Goal: Obtain resource: Obtain resource

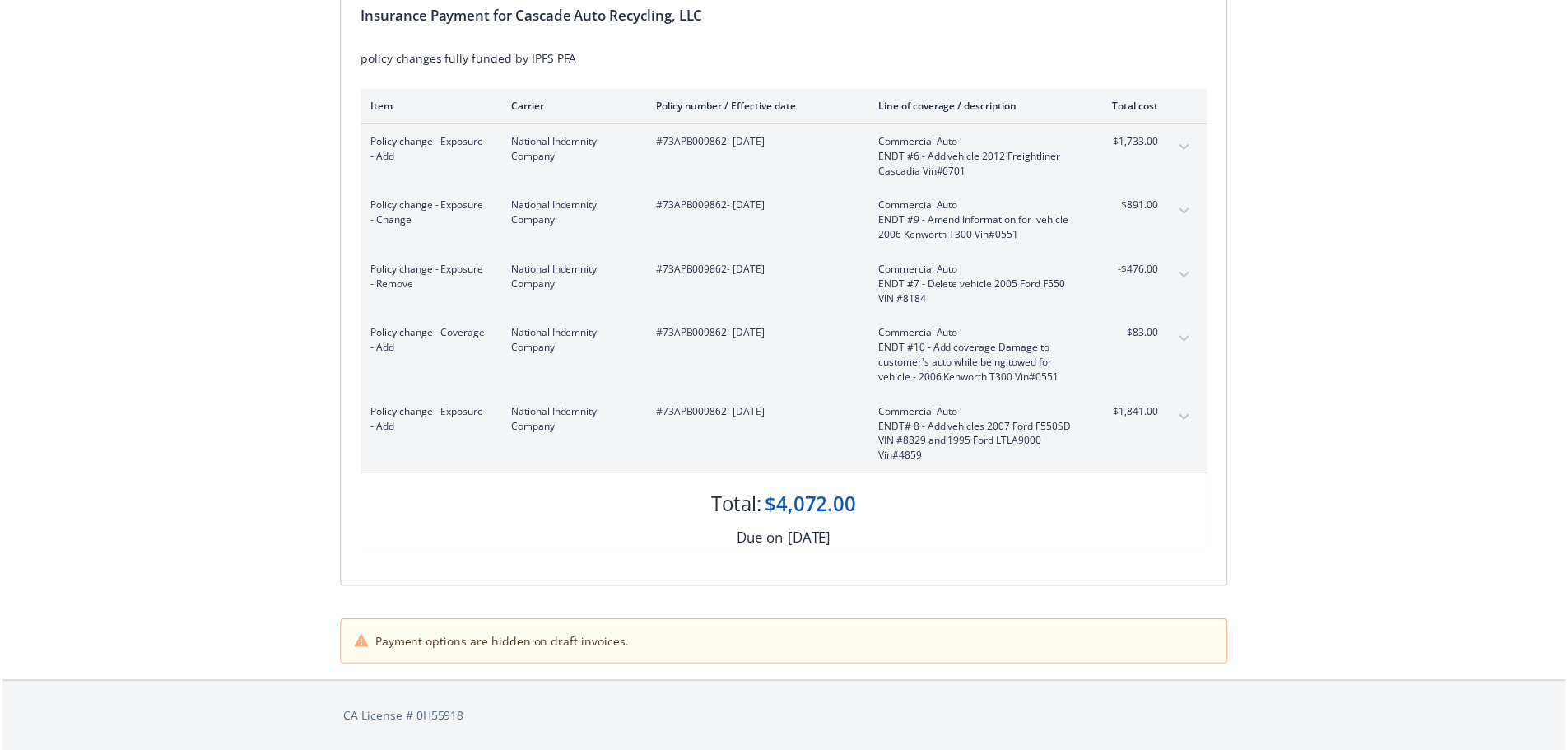
scroll to position [250, 0]
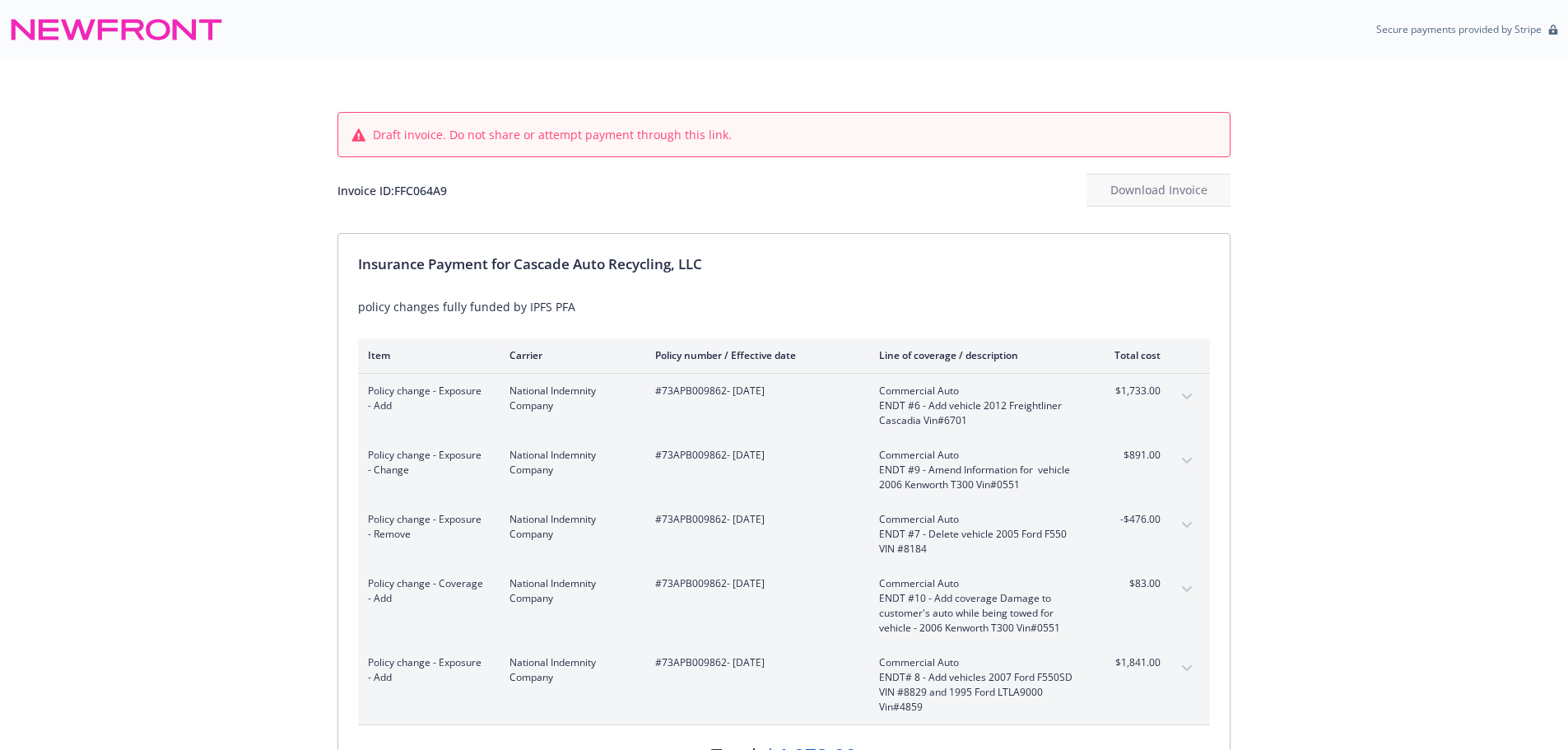
scroll to position [253, 0]
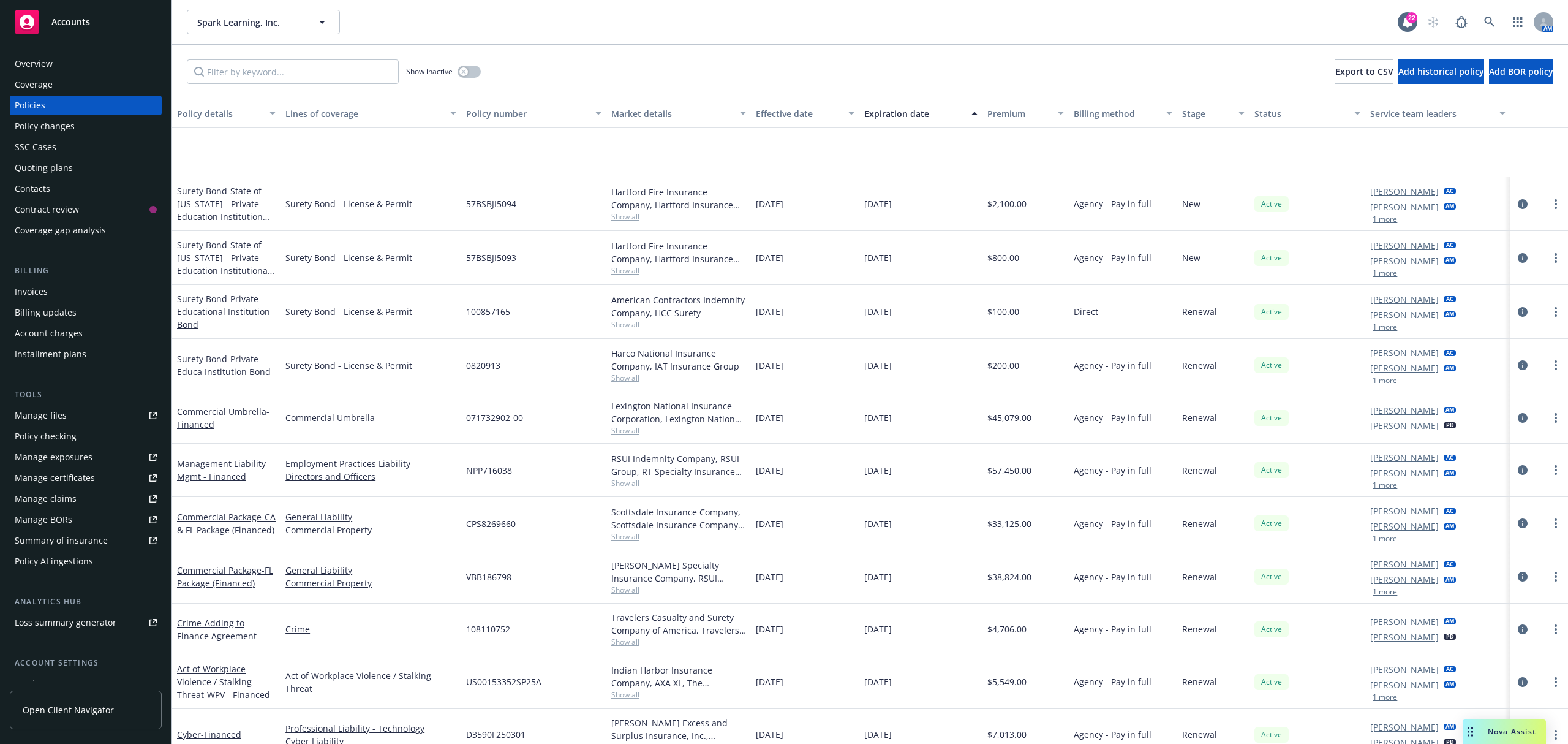
scroll to position [174, 0]
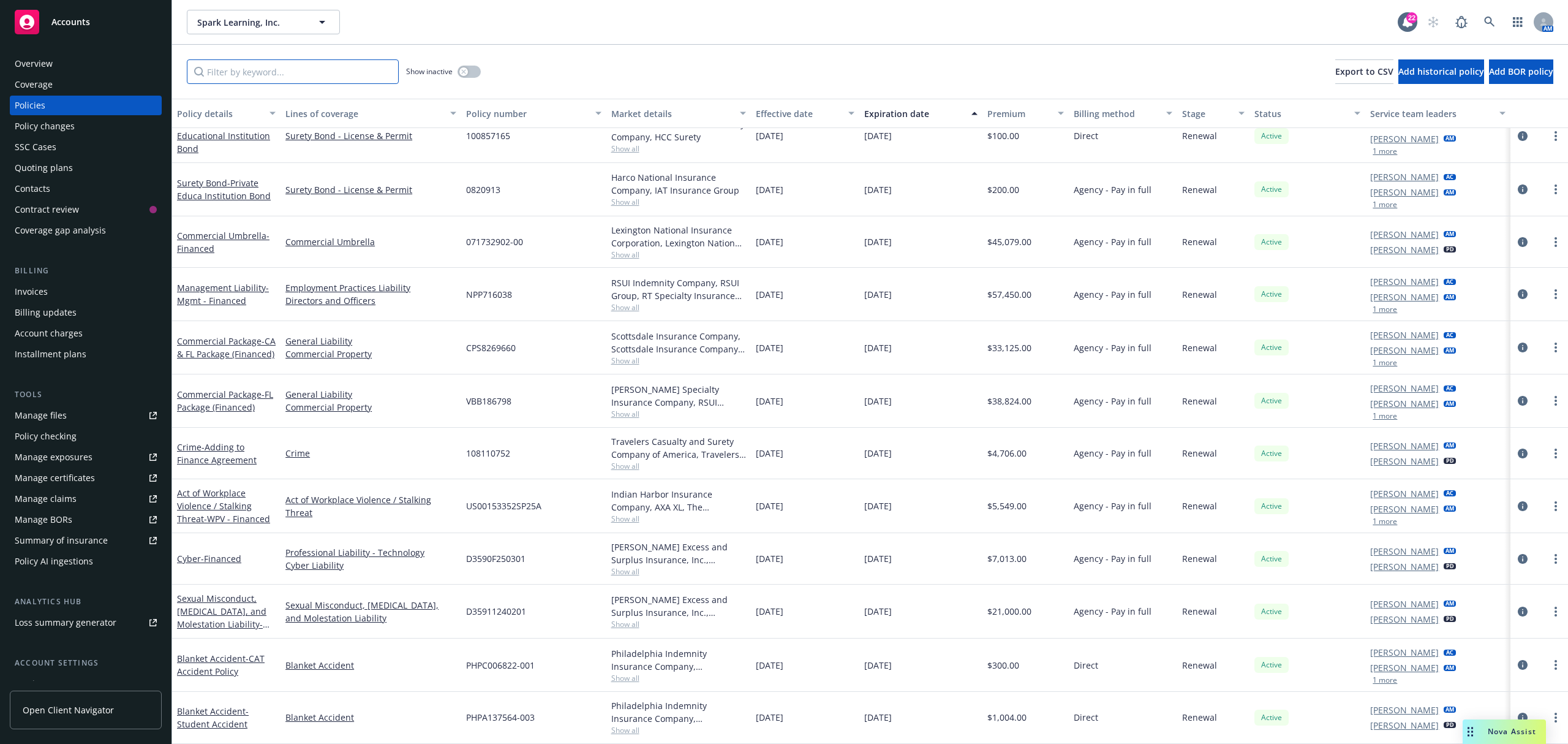
click at [361, 77] on input "Filter by keyword..." at bounding box center [293, 72] width 212 height 25
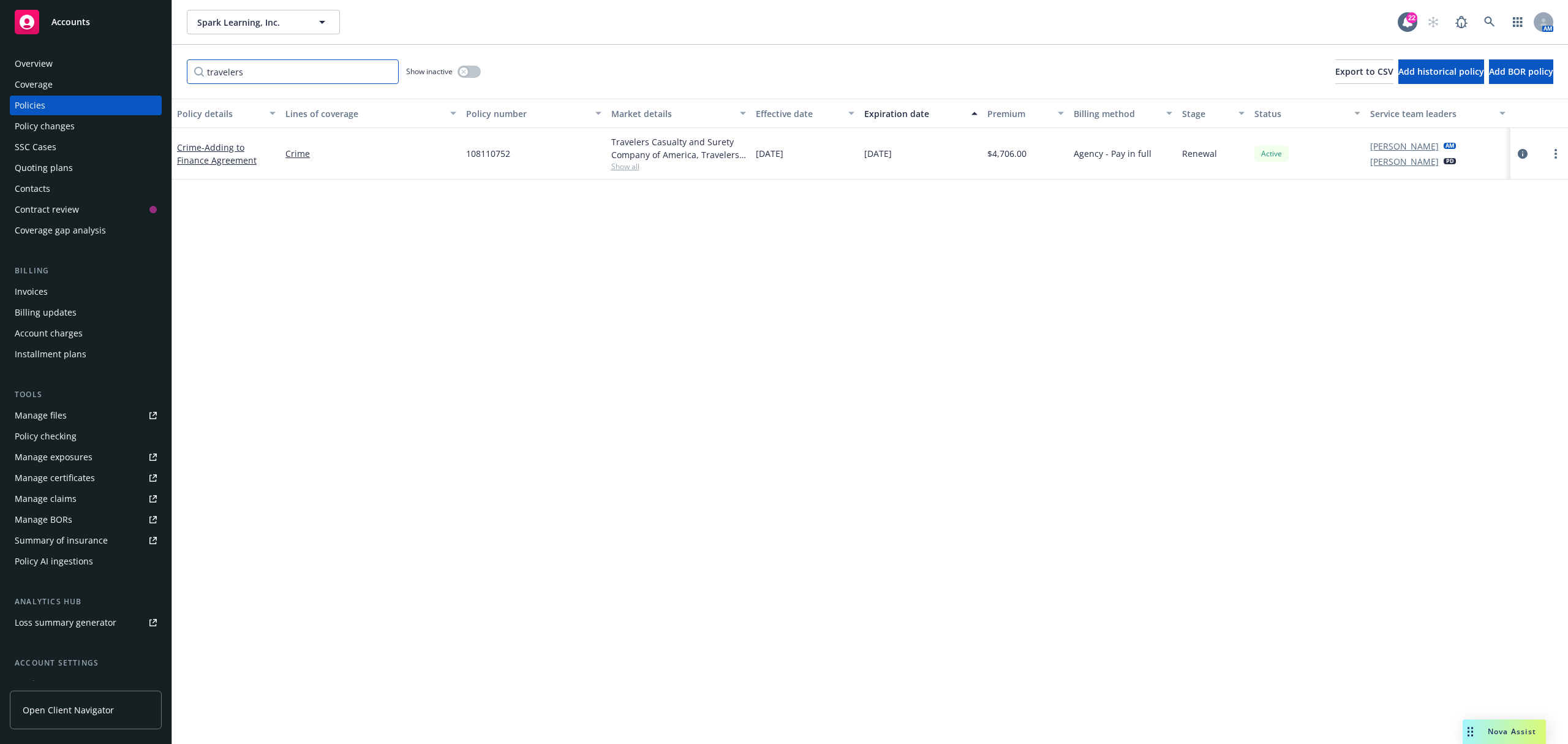
type input "travelers"
click at [40, 292] on div "Invoices" at bounding box center [31, 292] width 33 height 20
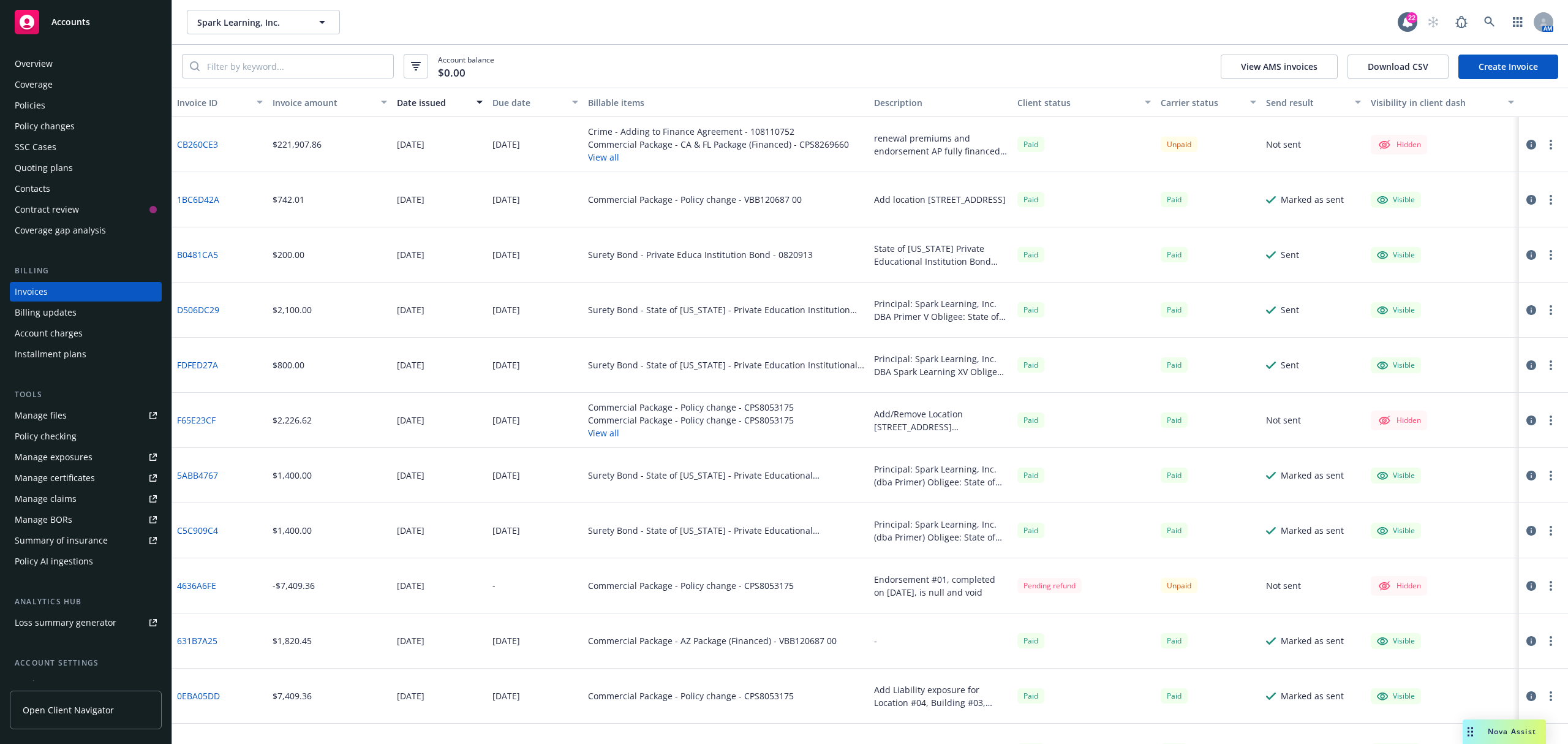
click at [604, 160] on button "View all" at bounding box center [718, 157] width 261 height 13
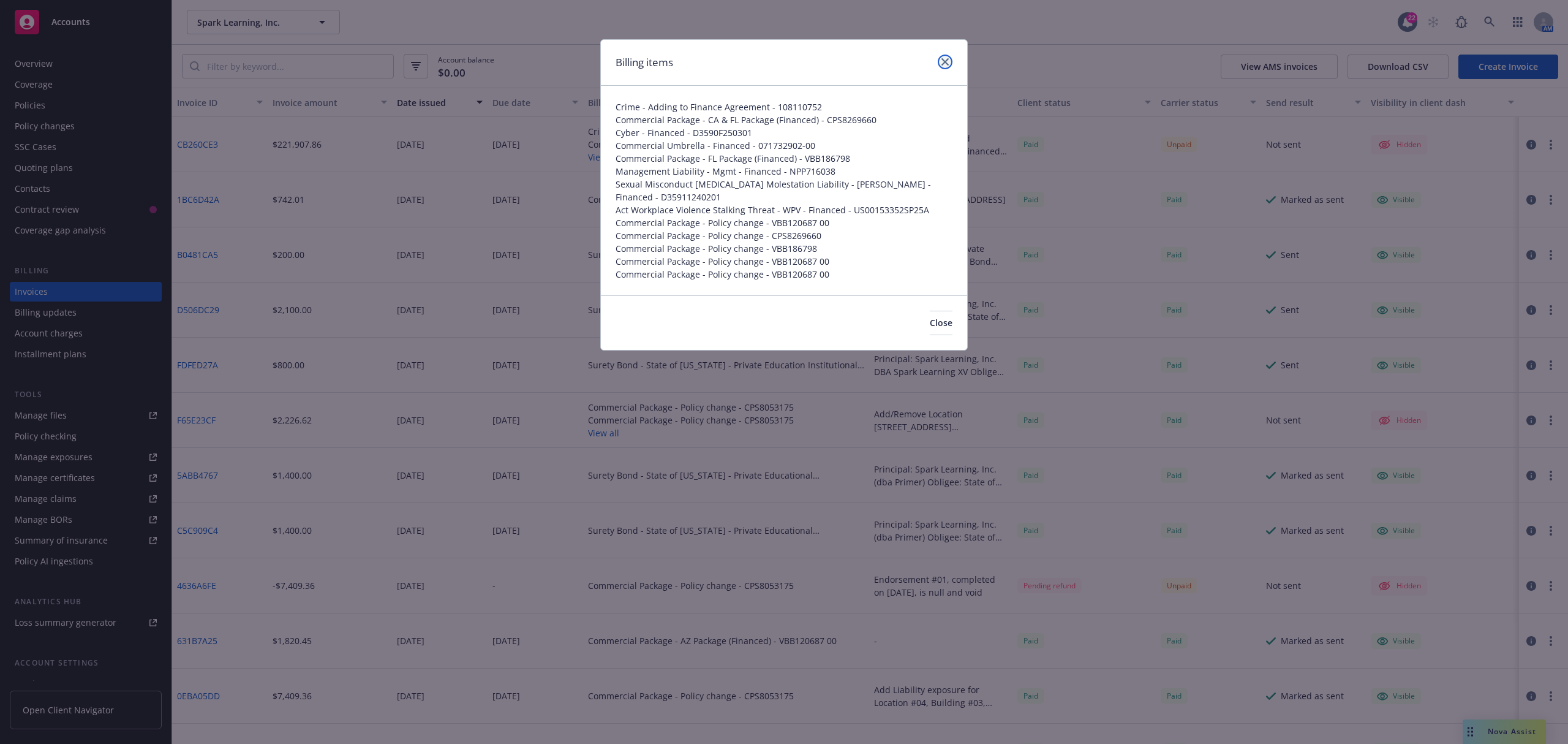
click at [944, 62] on icon "close" at bounding box center [945, 62] width 7 height 7
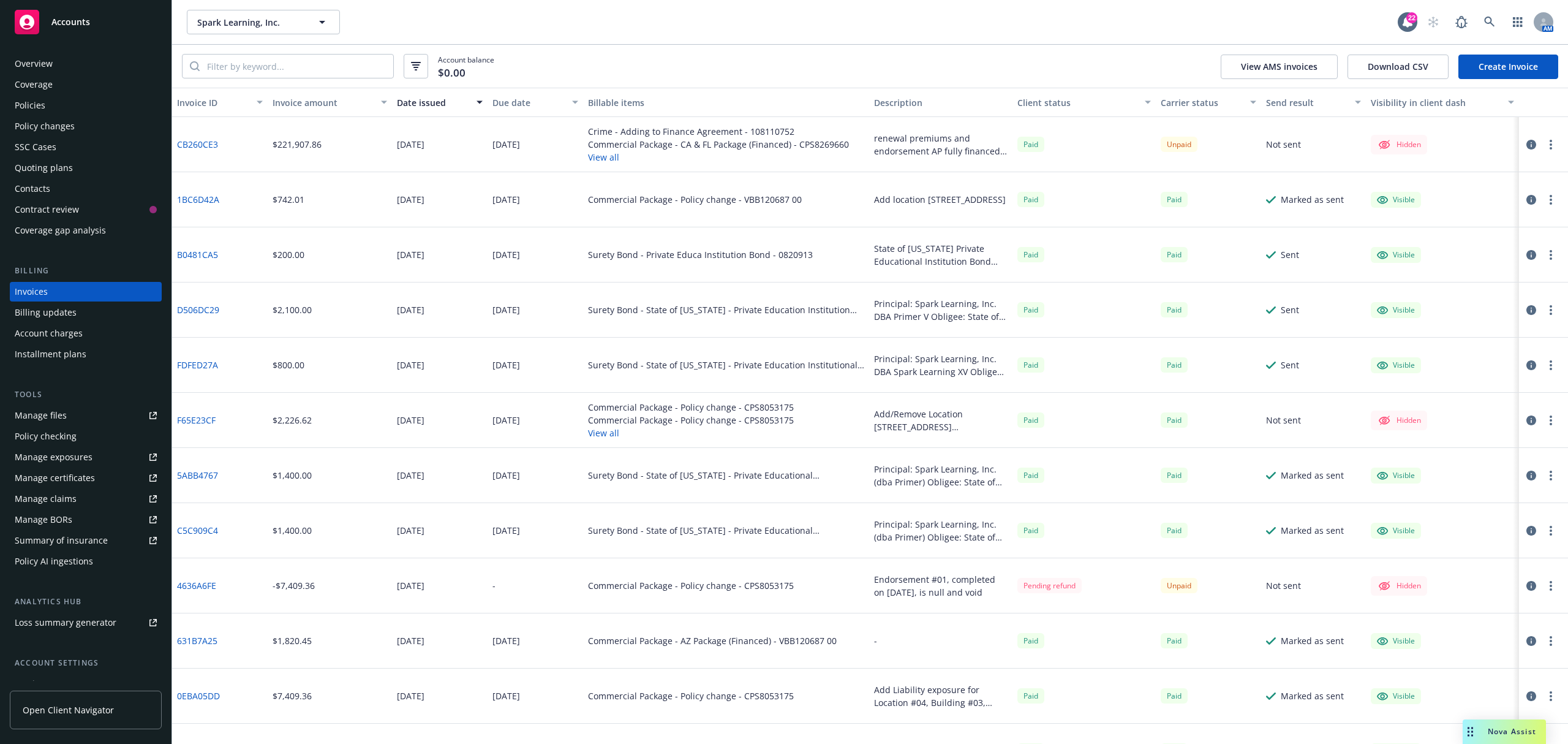
click at [52, 106] on div "Policies" at bounding box center [86, 106] width 142 height 20
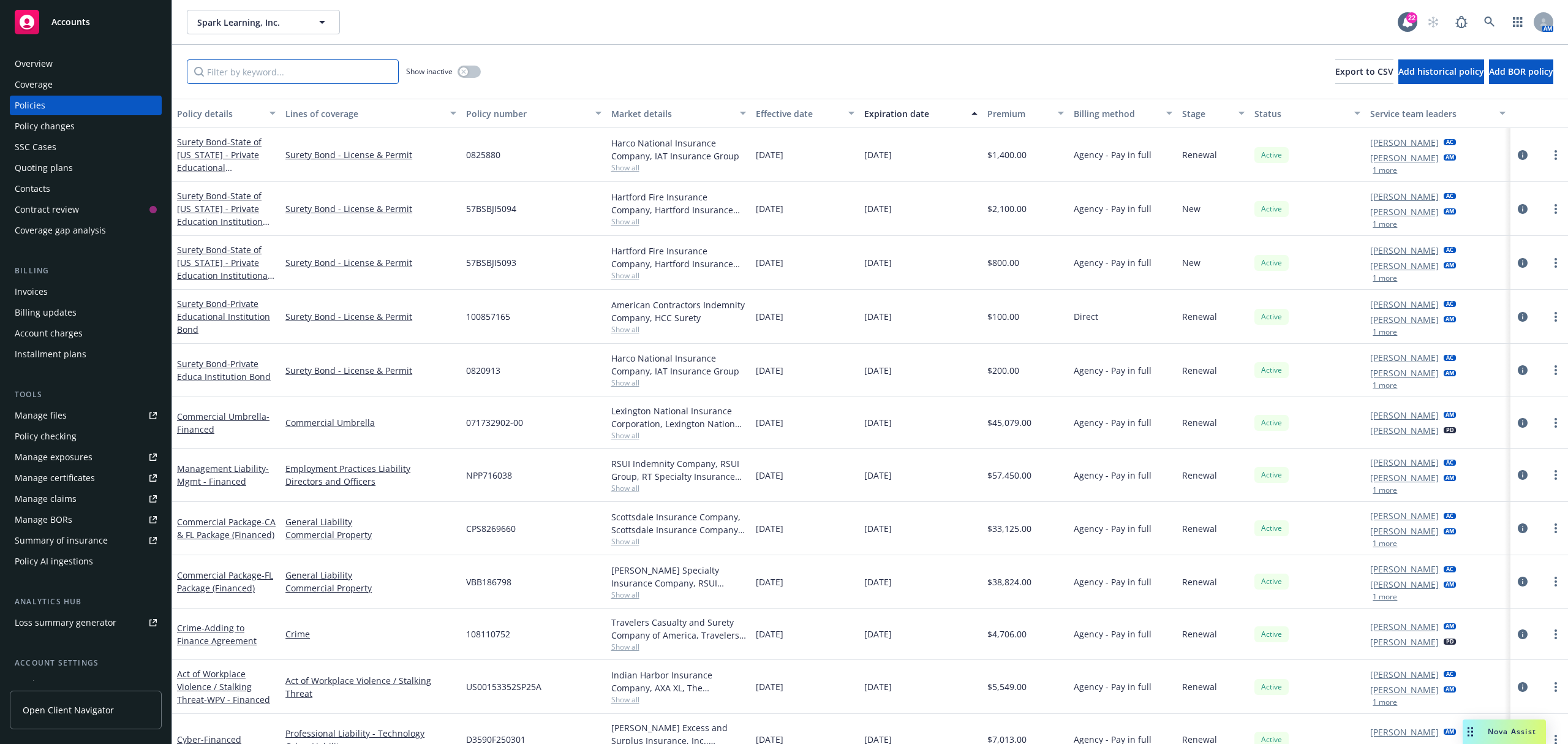
click at [307, 70] on input "Filter by keyword..." at bounding box center [293, 72] width 212 height 25
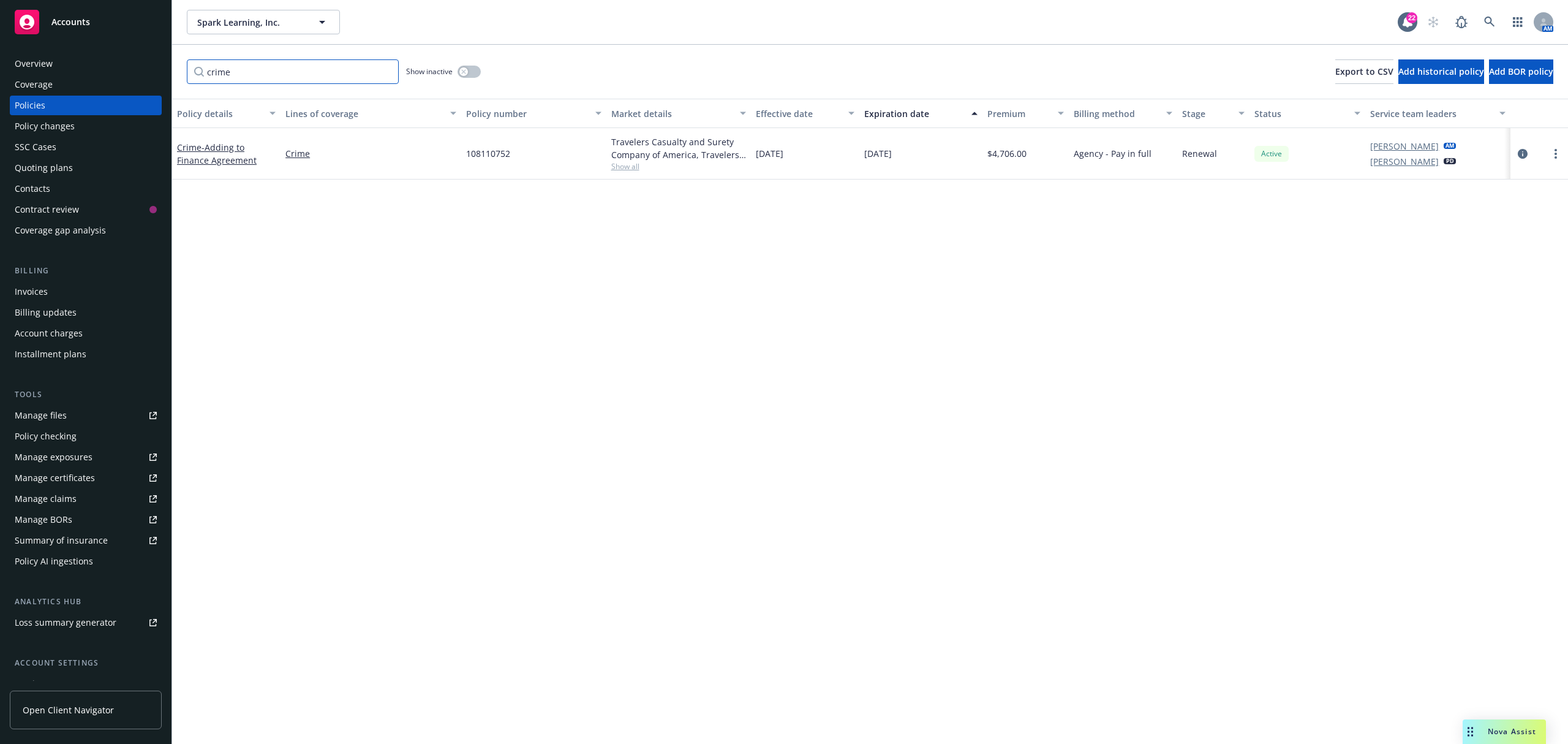
type input "crime"
click at [57, 415] on div "Manage files" at bounding box center [40, 415] width 52 height 20
drag, startPoint x: 343, startPoint y: 76, endPoint x: -55, endPoint y: 50, distance: 398.8
click at [0, 50] on html "Accounts Overview Coverage Policies Policy changes SSC Cases Quoting plans Cont…" at bounding box center [784, 372] width 1568 height 744
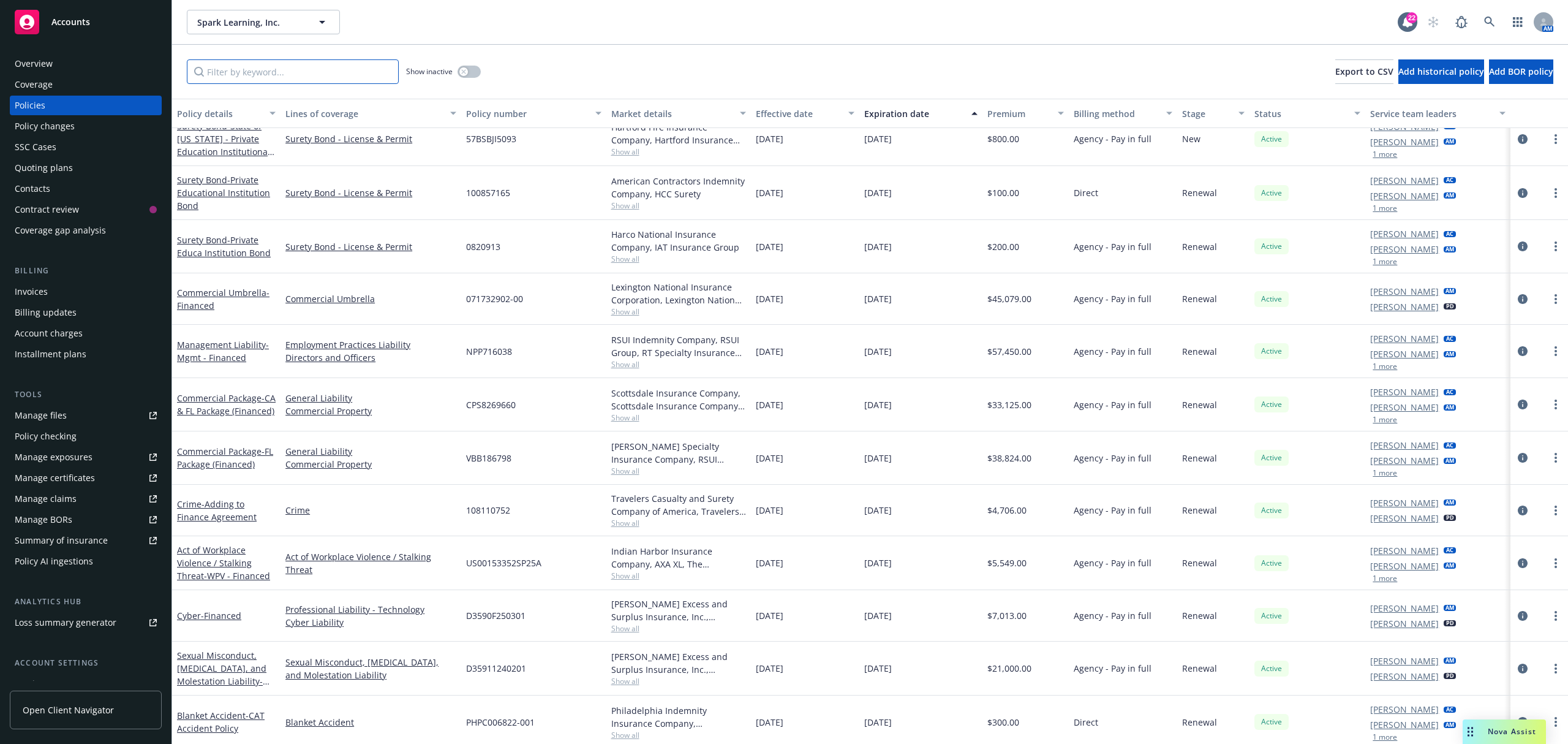
scroll to position [174, 0]
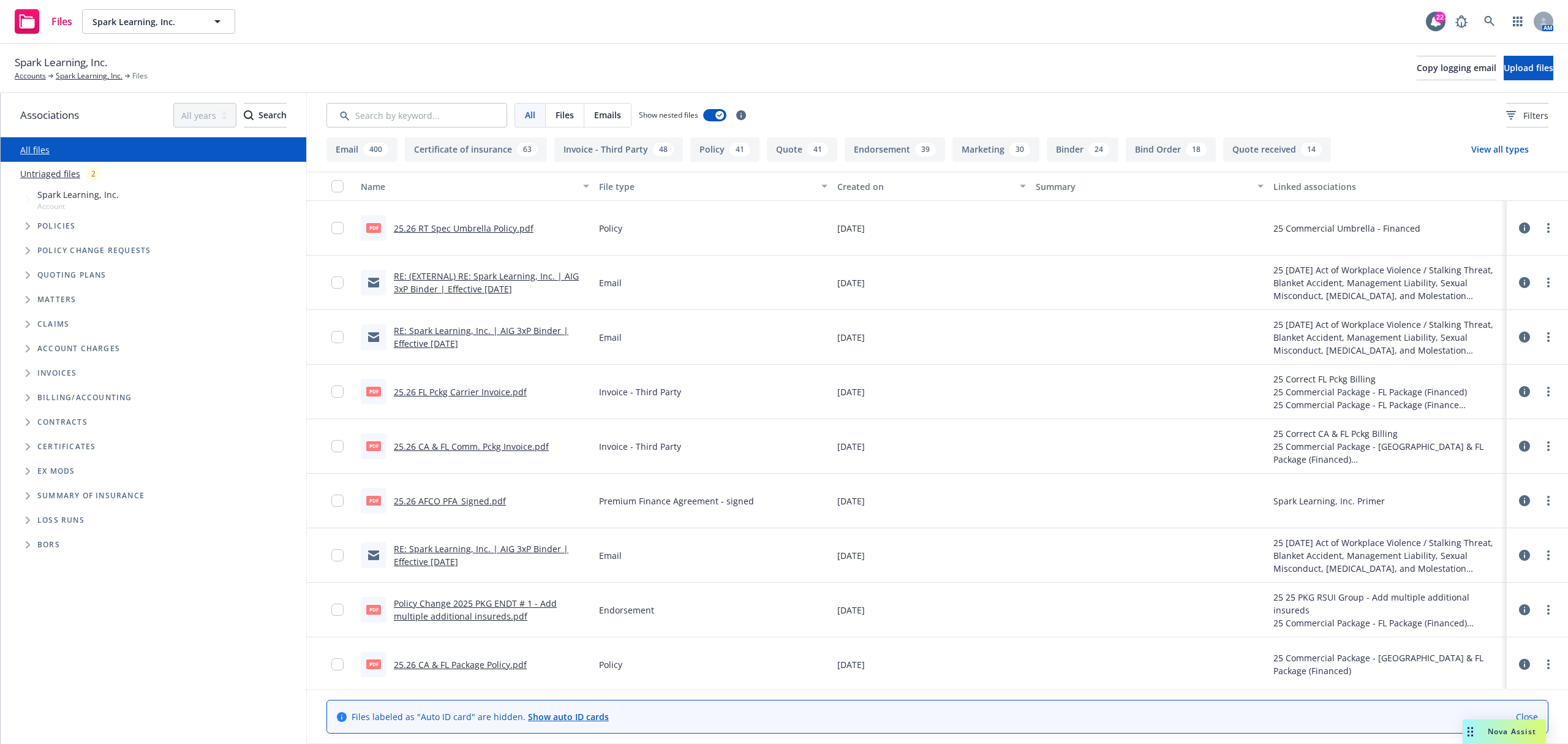
click at [449, 498] on link "25.26 AFCO PFA_Signed.pdf" at bounding box center [450, 501] width 112 height 11
